Goal: Task Accomplishment & Management: Manage account settings

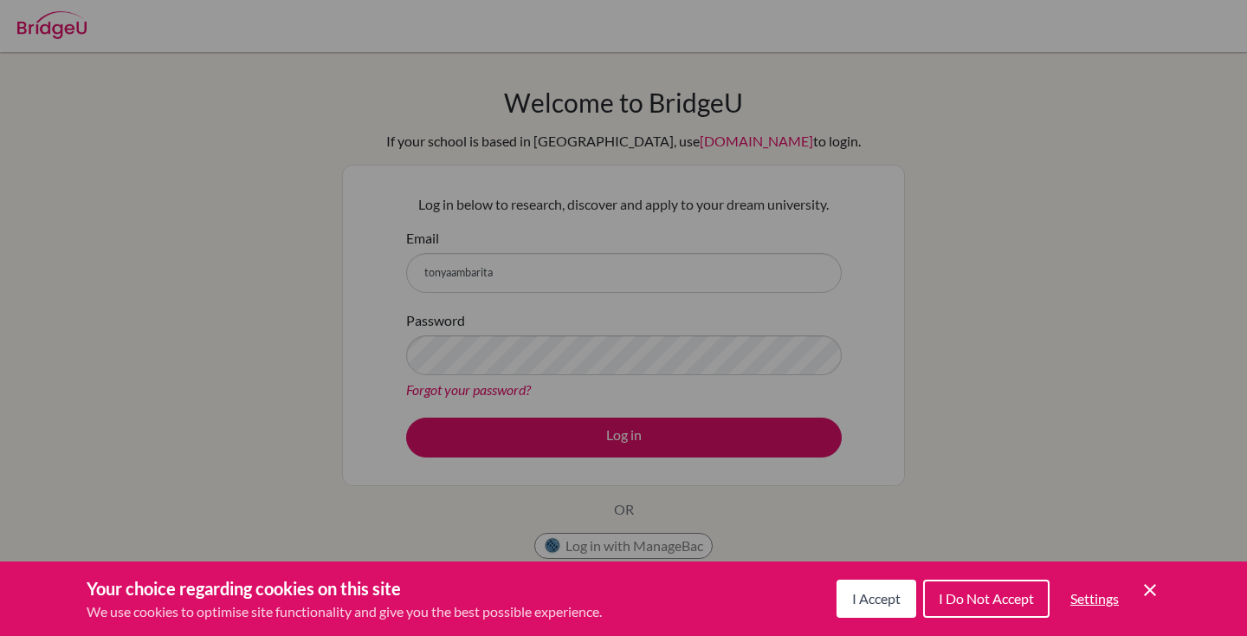
click at [1149, 599] on icon "Cookie Control Close Icon" at bounding box center [1150, 589] width 21 height 21
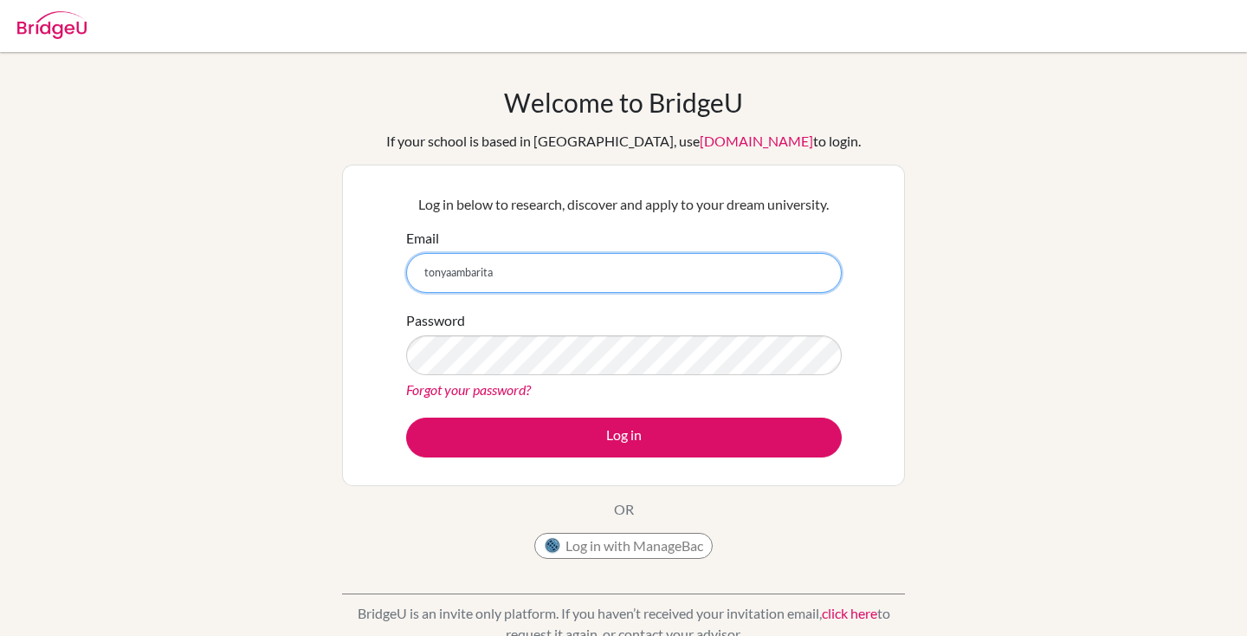
click at [594, 278] on input "tonyaambarita" at bounding box center [624, 273] width 436 height 40
type input "[EMAIL_ADDRESS][DOMAIN_NAME]"
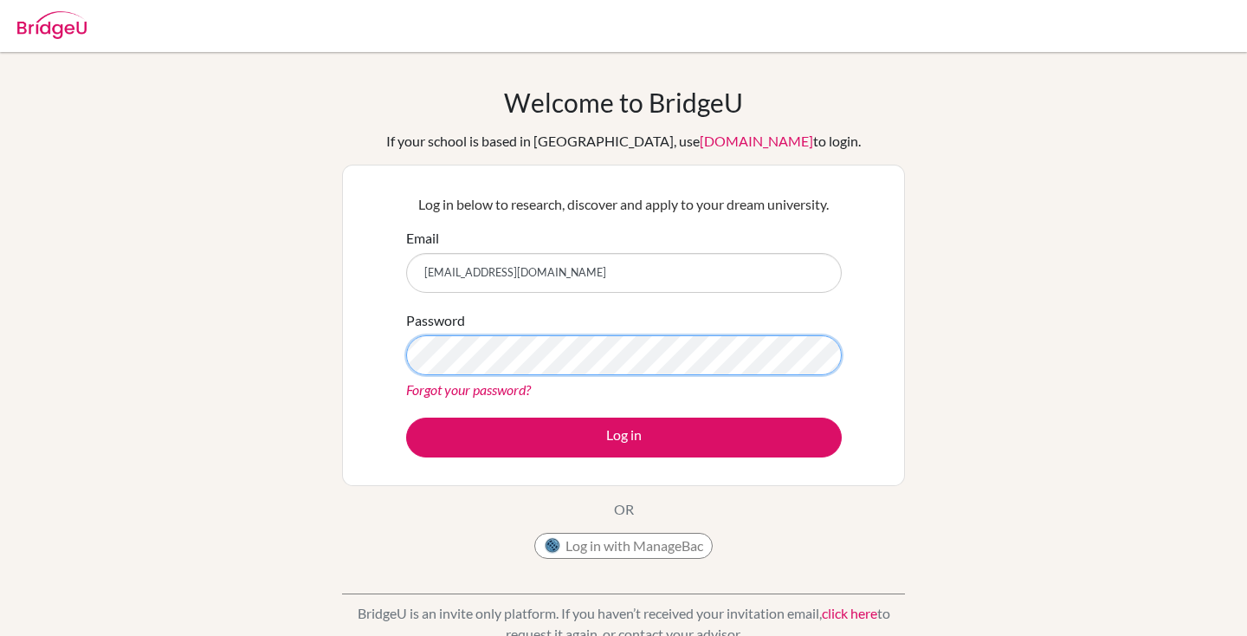
click at [406, 417] on button "Log in" at bounding box center [624, 437] width 436 height 40
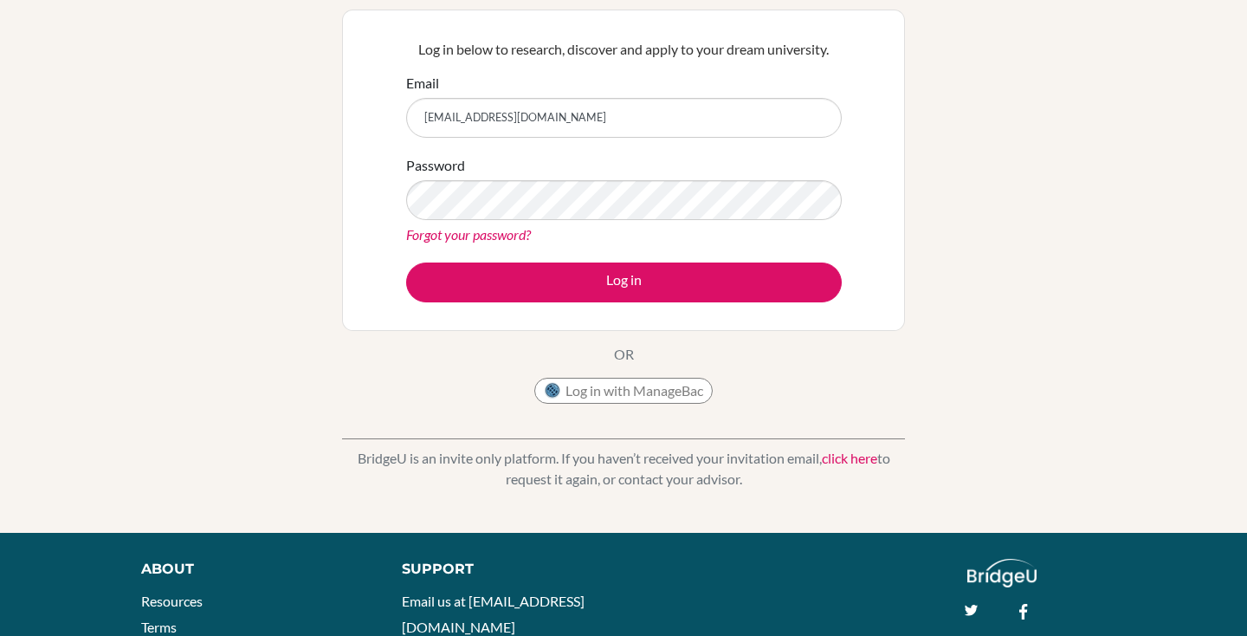
scroll to position [288, 0]
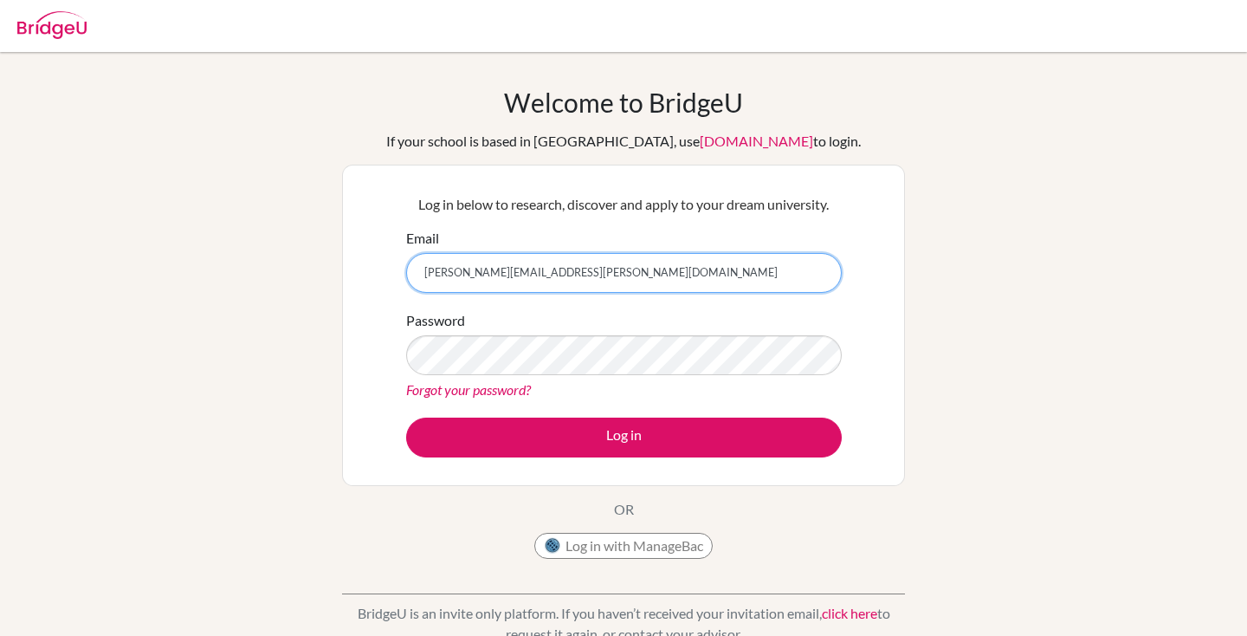
type input "tonya.abigail@sampoernaacademy.net"
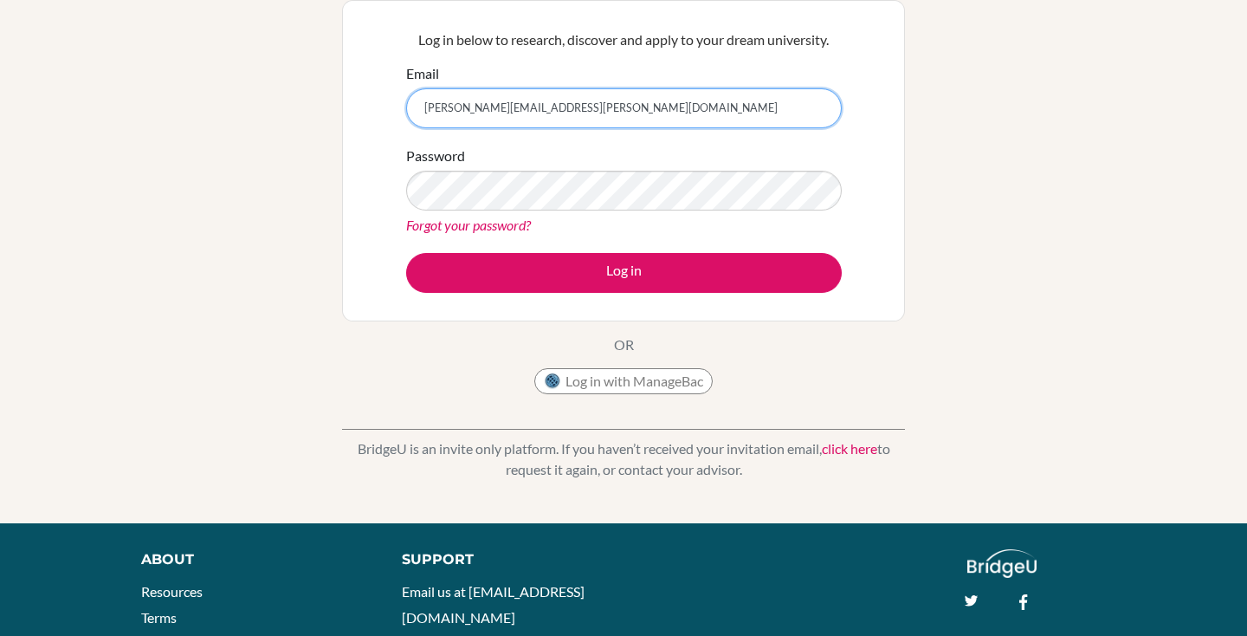
scroll to position [189, 0]
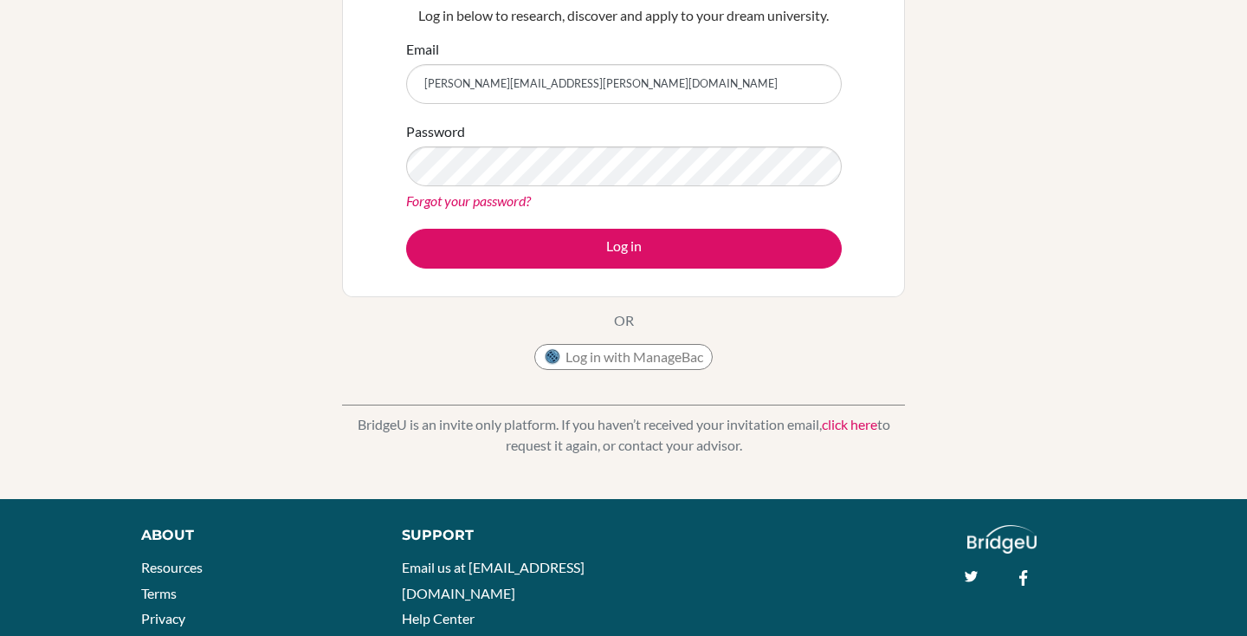
click at [446, 201] on link "Forgot your password?" at bounding box center [468, 200] width 125 height 16
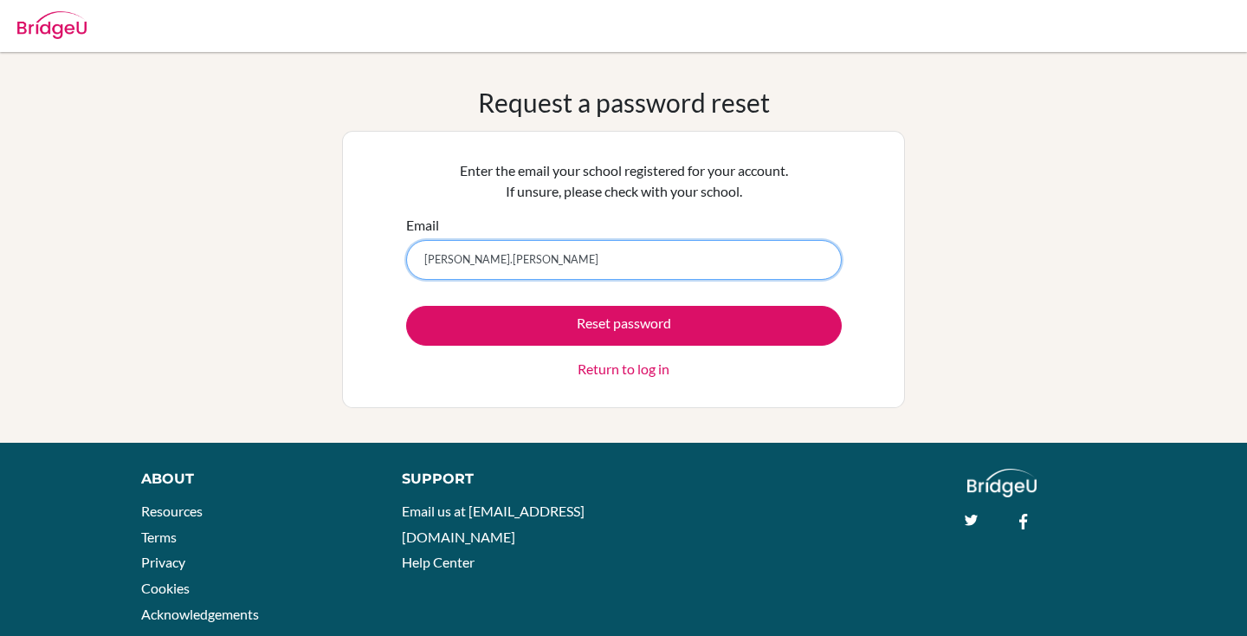
click at [406, 306] on button "Reset password" at bounding box center [624, 326] width 436 height 40
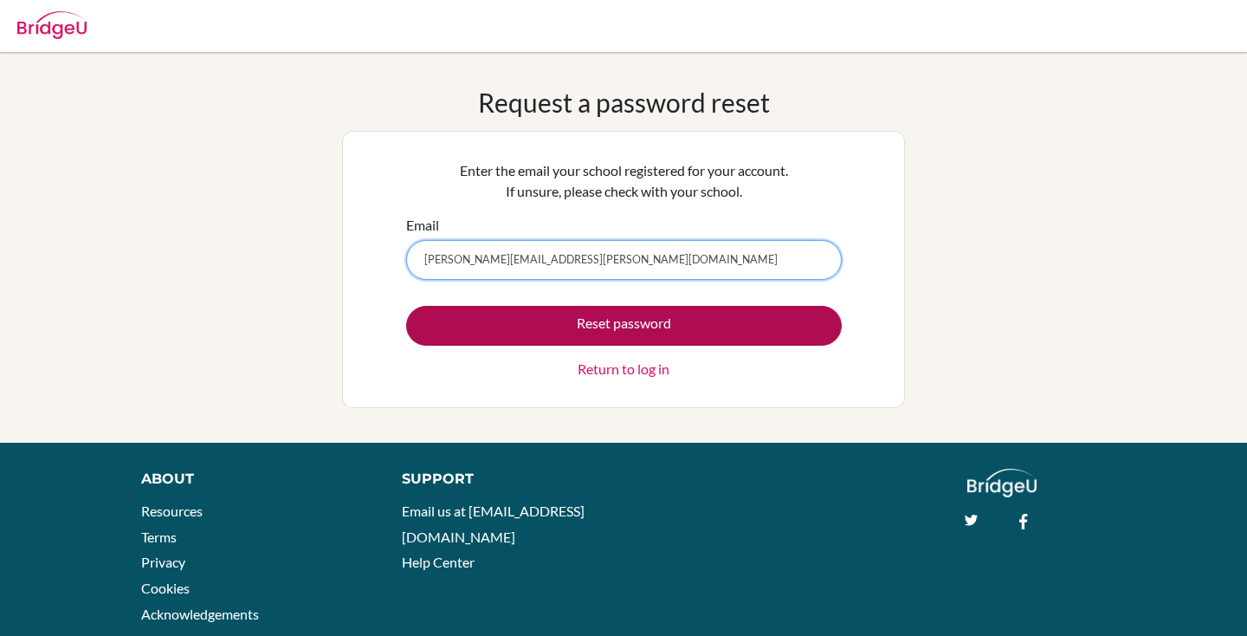
type input "tonya.abigail@sampoernaacademy.net"
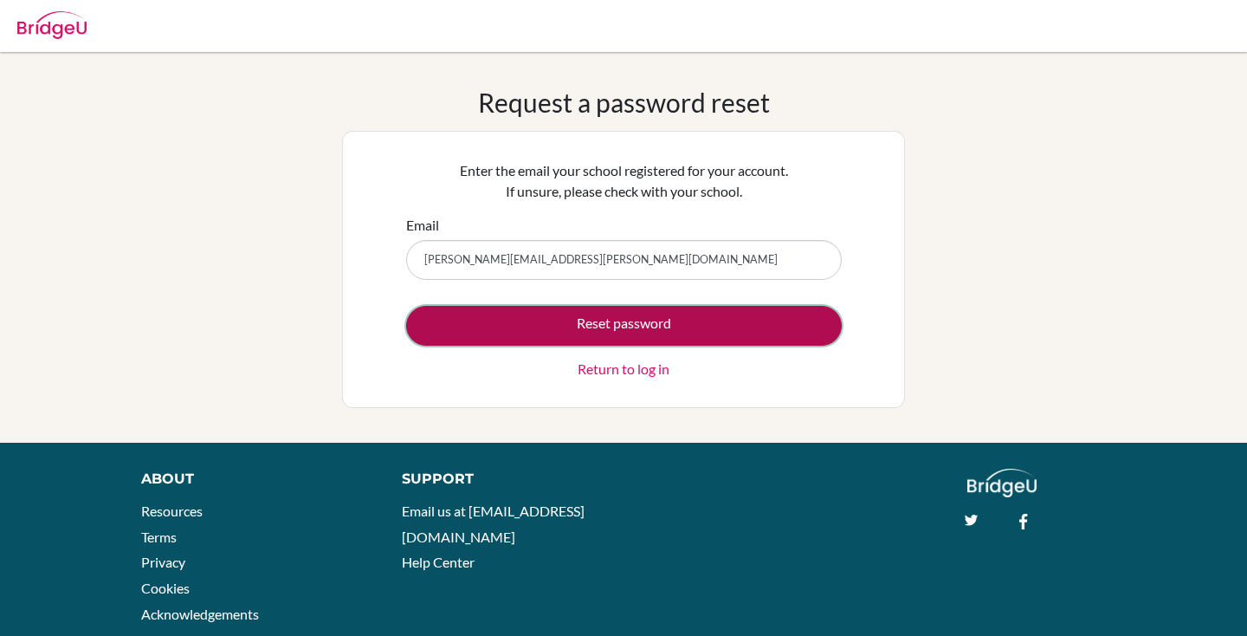
click at [691, 318] on button "Reset password" at bounding box center [624, 326] width 436 height 40
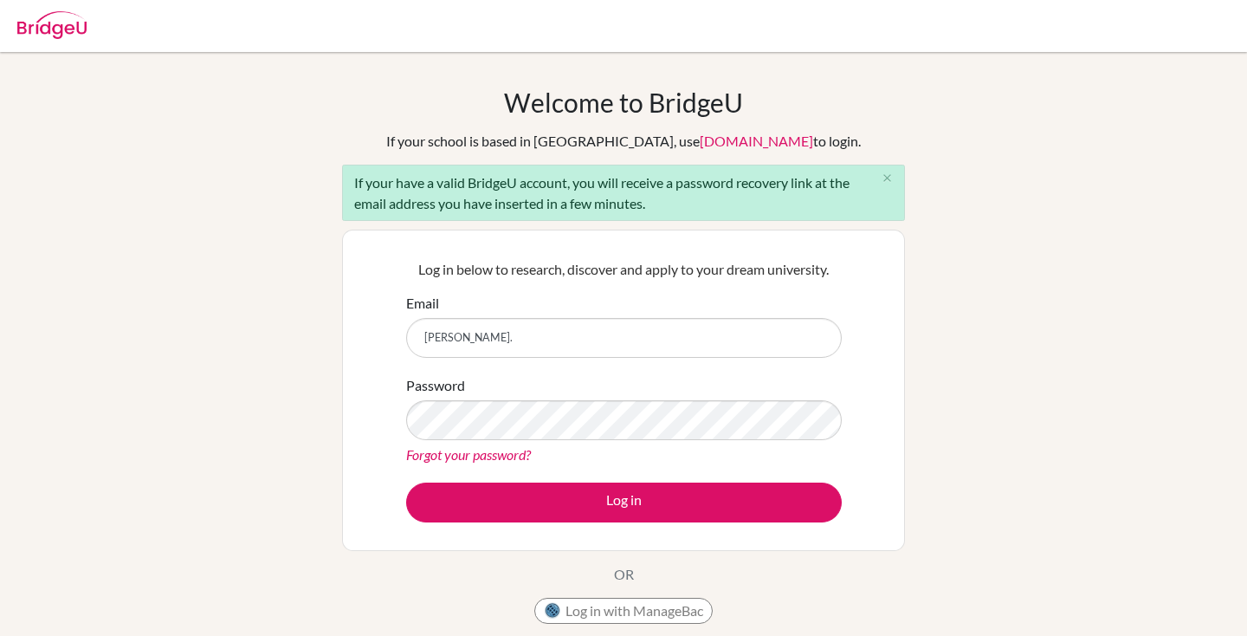
type input "[PERSON_NAME][EMAIL_ADDRESS][PERSON_NAME][DOMAIN_NAME]"
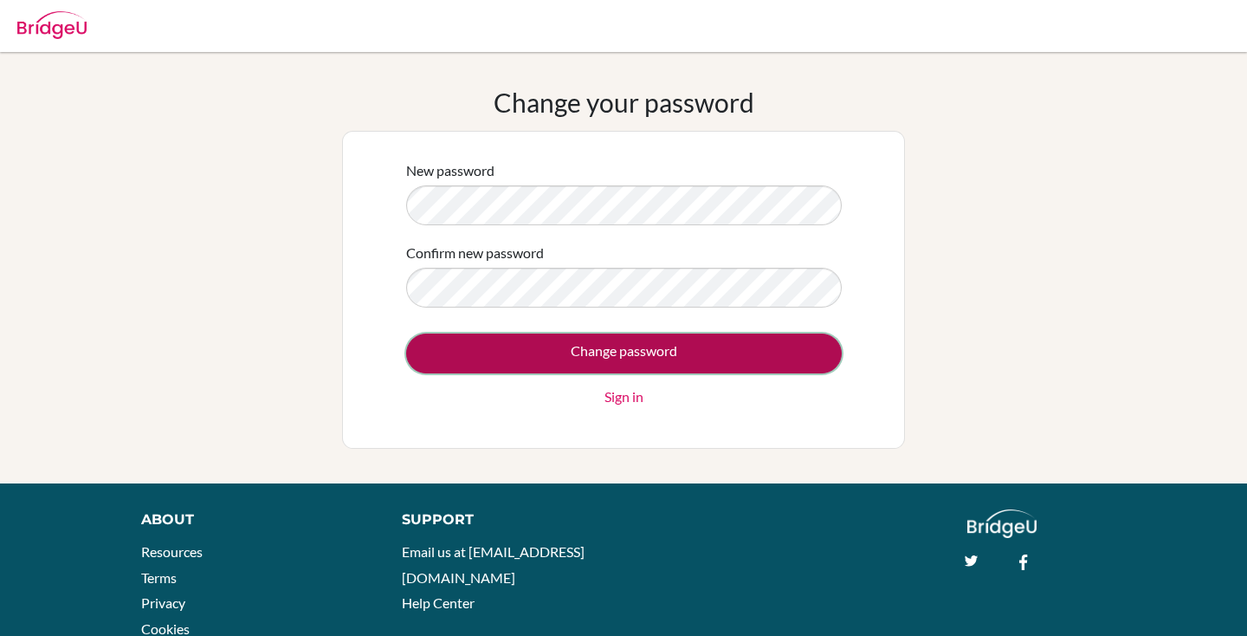
click at [727, 350] on input "Change password" at bounding box center [624, 353] width 436 height 40
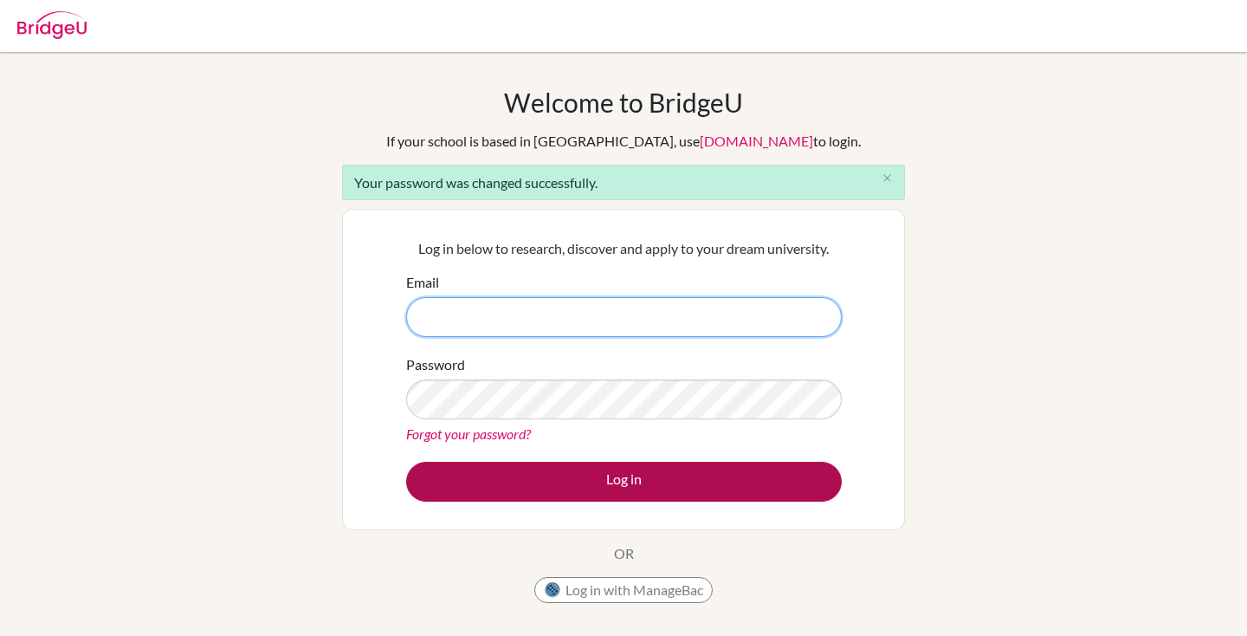
type input "[PERSON_NAME][EMAIL_ADDRESS][PERSON_NAME][DOMAIN_NAME]"
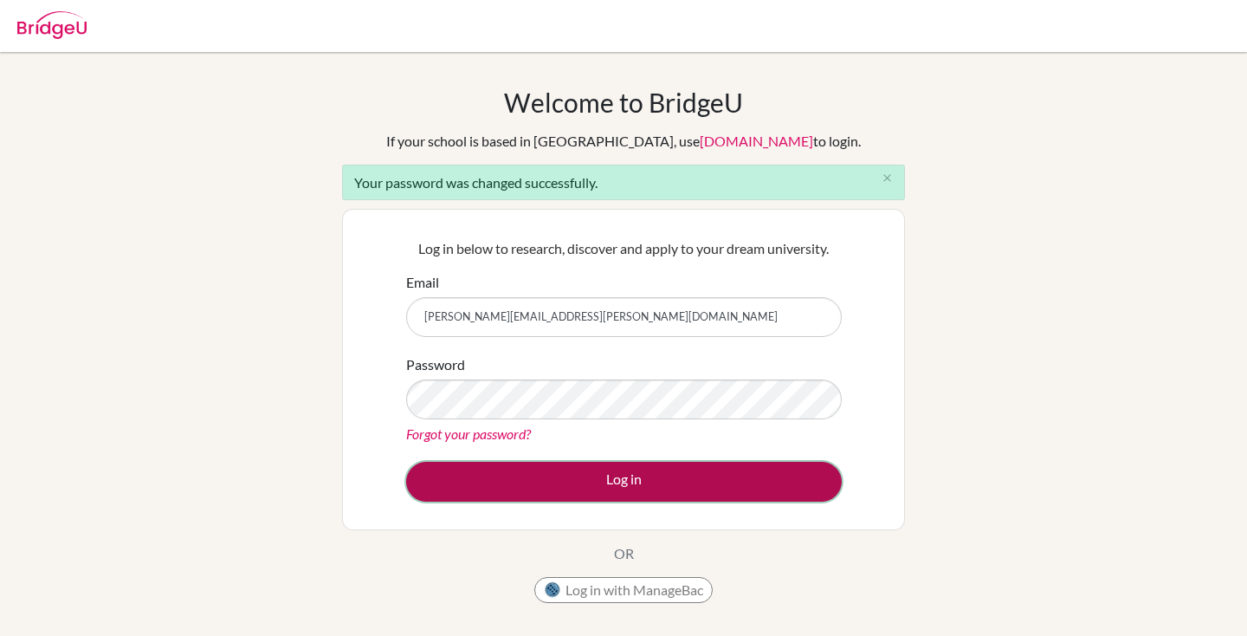
click at [613, 482] on button "Log in" at bounding box center [624, 482] width 436 height 40
